Goal: Find specific page/section: Find specific page/section

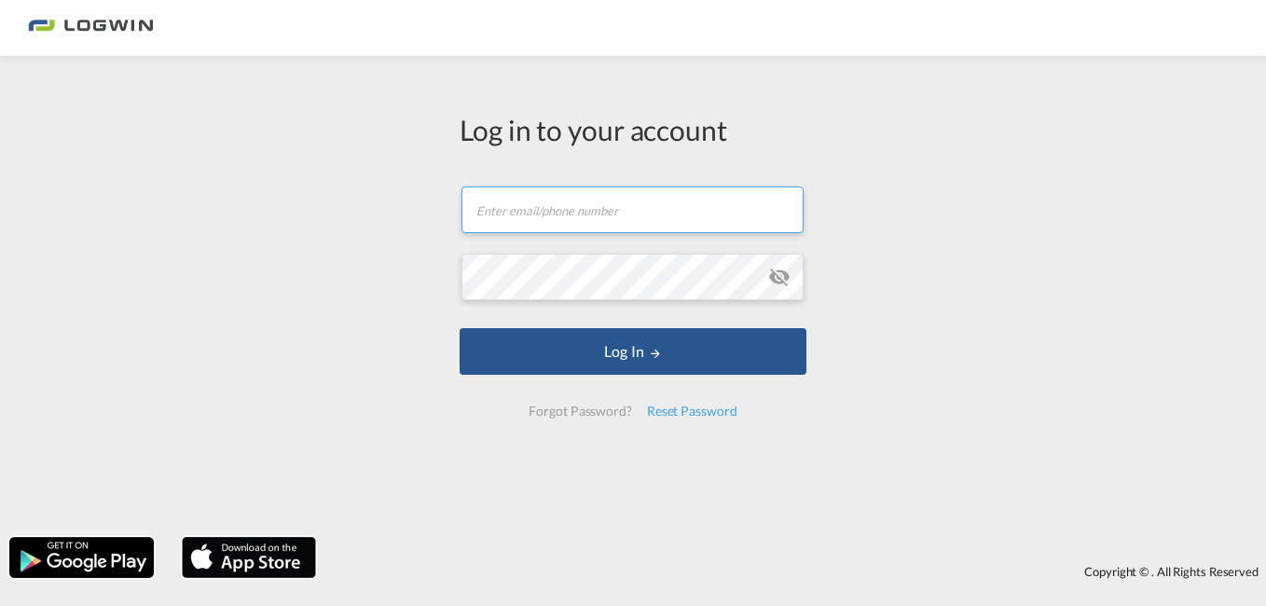
type input "[EMAIL_ADDRESS][DOMAIN_NAME]"
click at [641, 379] on form "[EMAIL_ADDRESS][DOMAIN_NAME] Email field is required Password field is required…" at bounding box center [633, 302] width 347 height 268
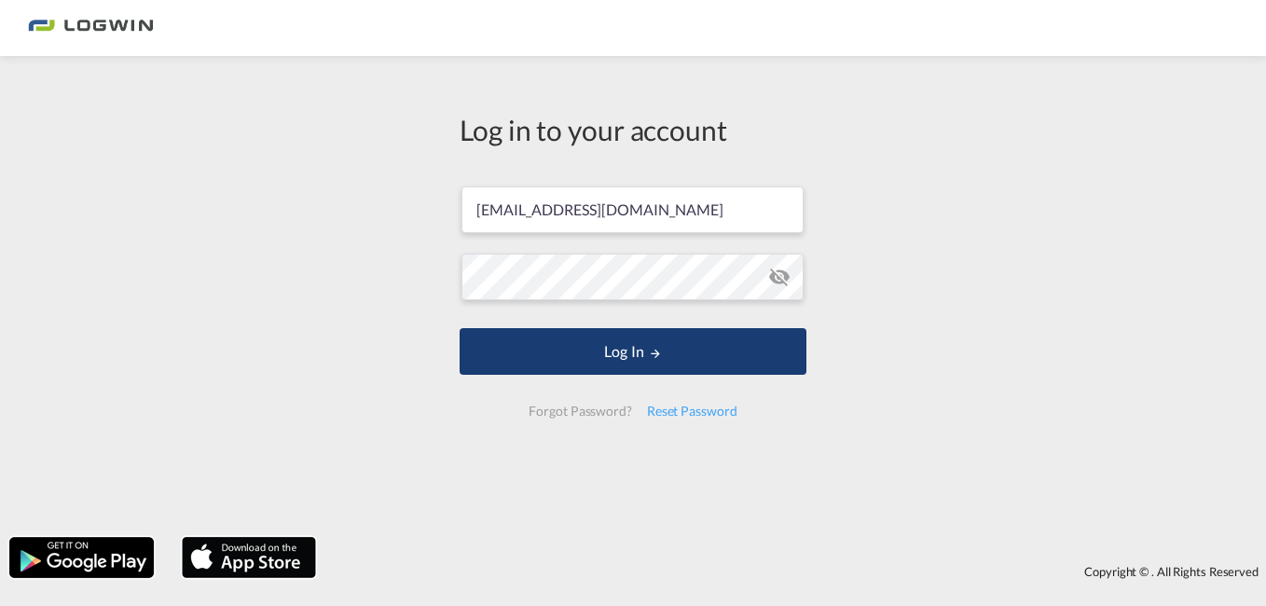
click at [637, 356] on button "Log In" at bounding box center [633, 351] width 347 height 47
